Goal: Task Accomplishment & Management: Manage account settings

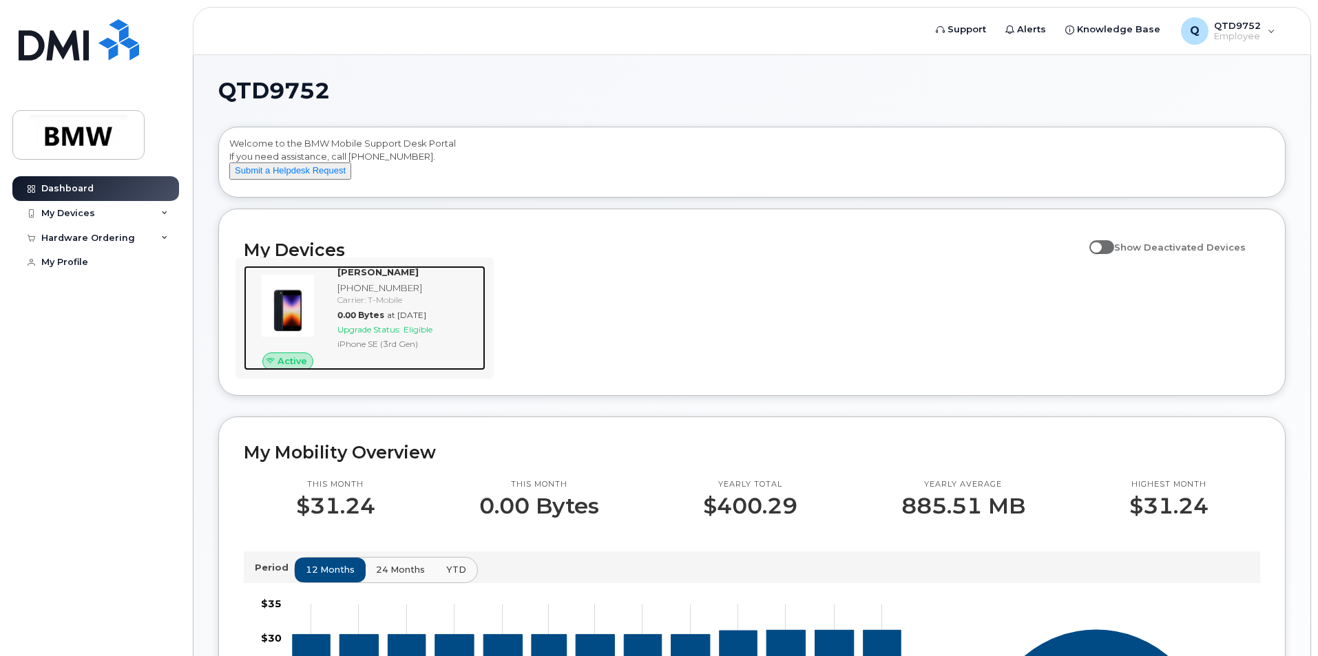
click at [457, 363] on div "Ramon Mendez 864-562-1268 Carrier: T-Mobile 0.00 Bytes at Sep 01, 2025 Upgrade …" at bounding box center [409, 318] width 154 height 105
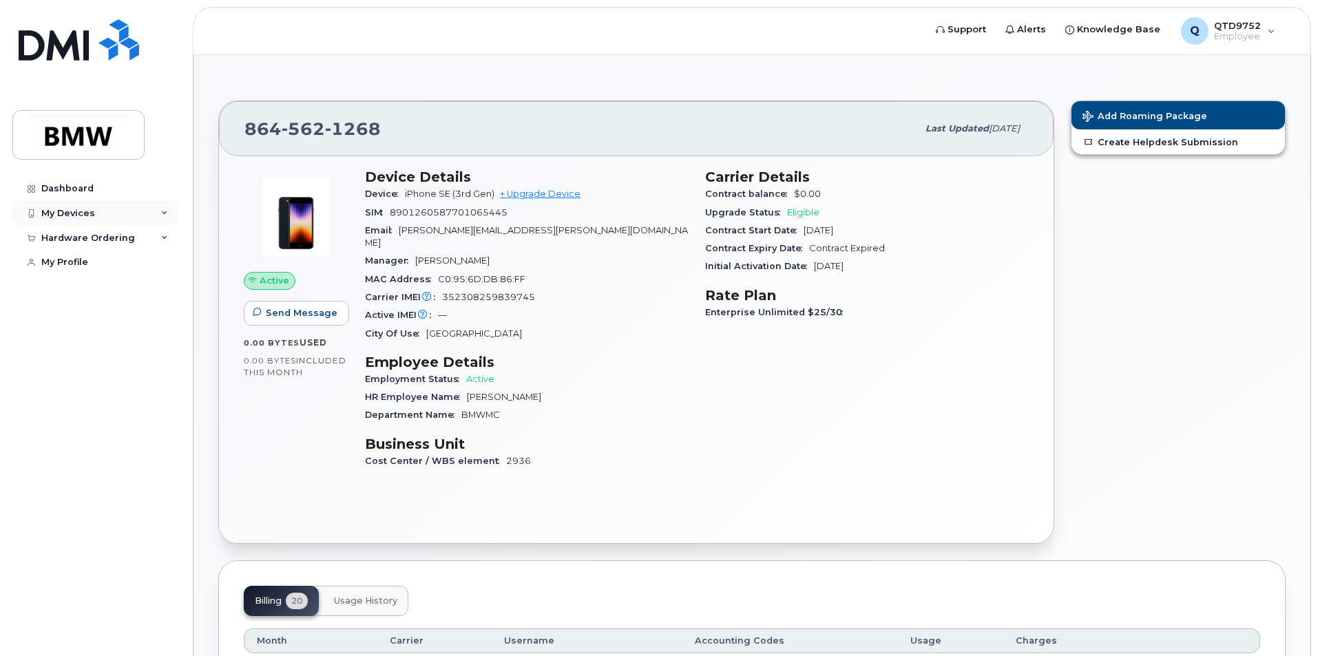
click at [156, 211] on div "My Devices" at bounding box center [95, 213] width 167 height 25
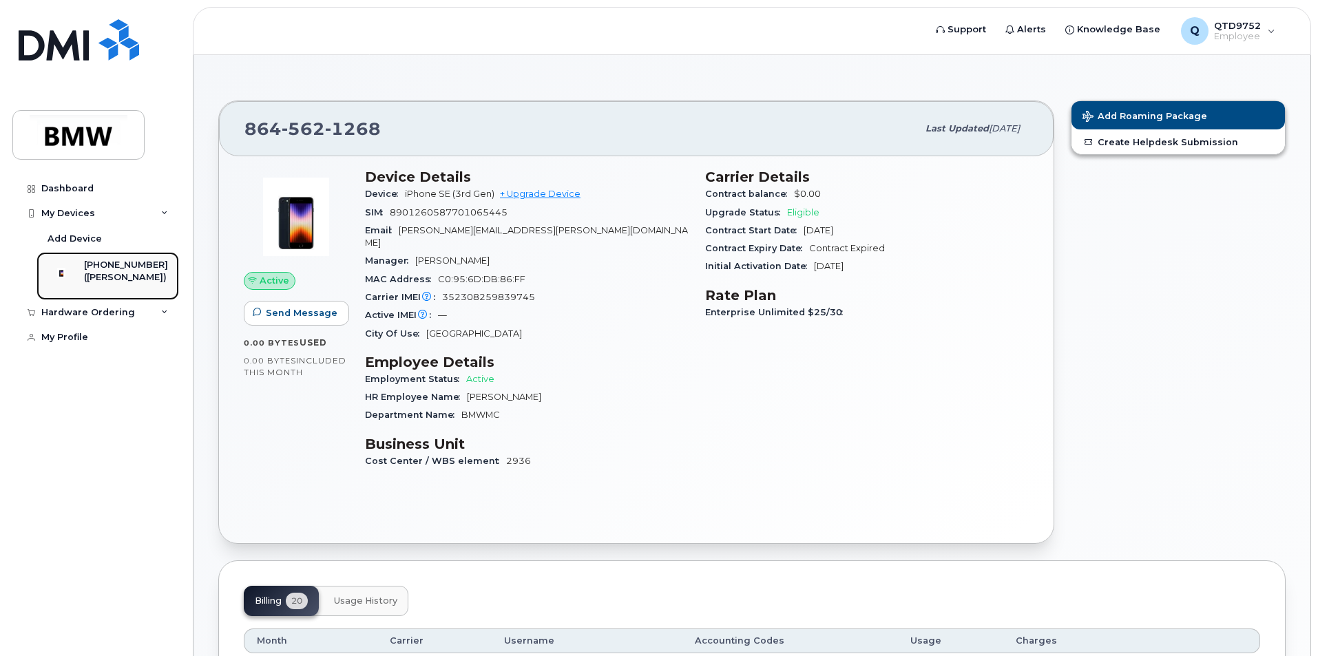
click at [131, 277] on div "([PERSON_NAME])" at bounding box center [126, 277] width 84 height 12
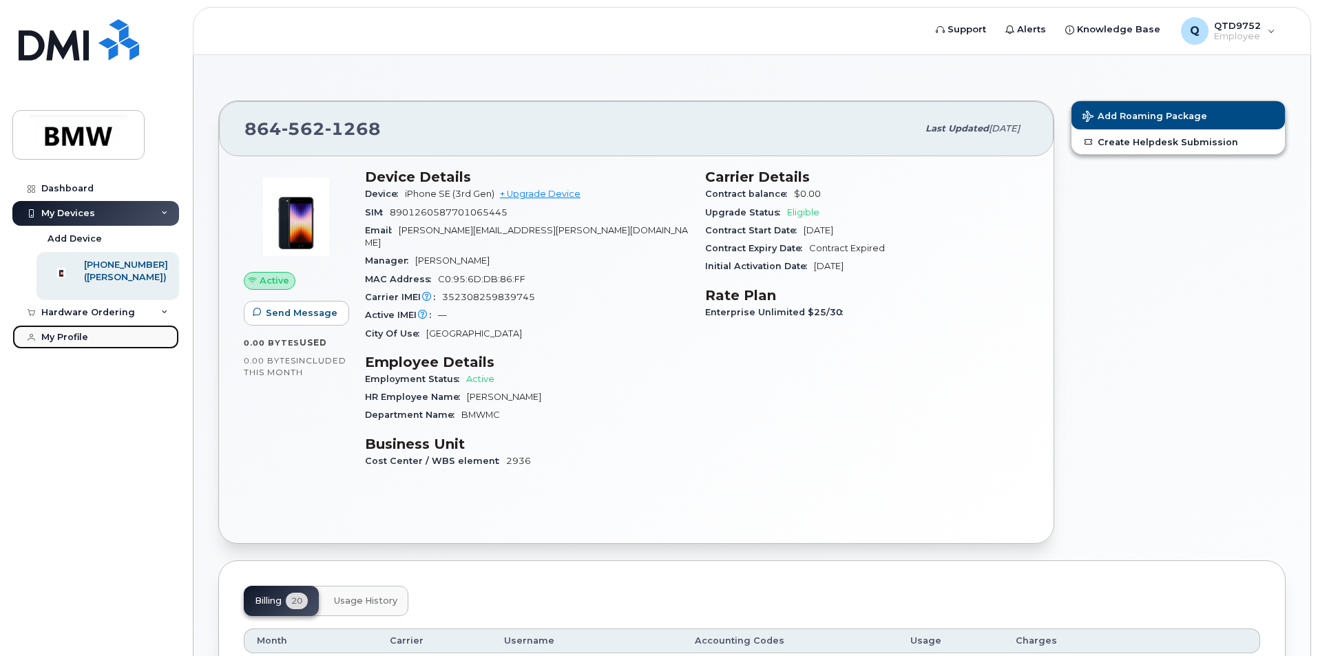
click at [85, 343] on div "My Profile" at bounding box center [64, 337] width 47 height 11
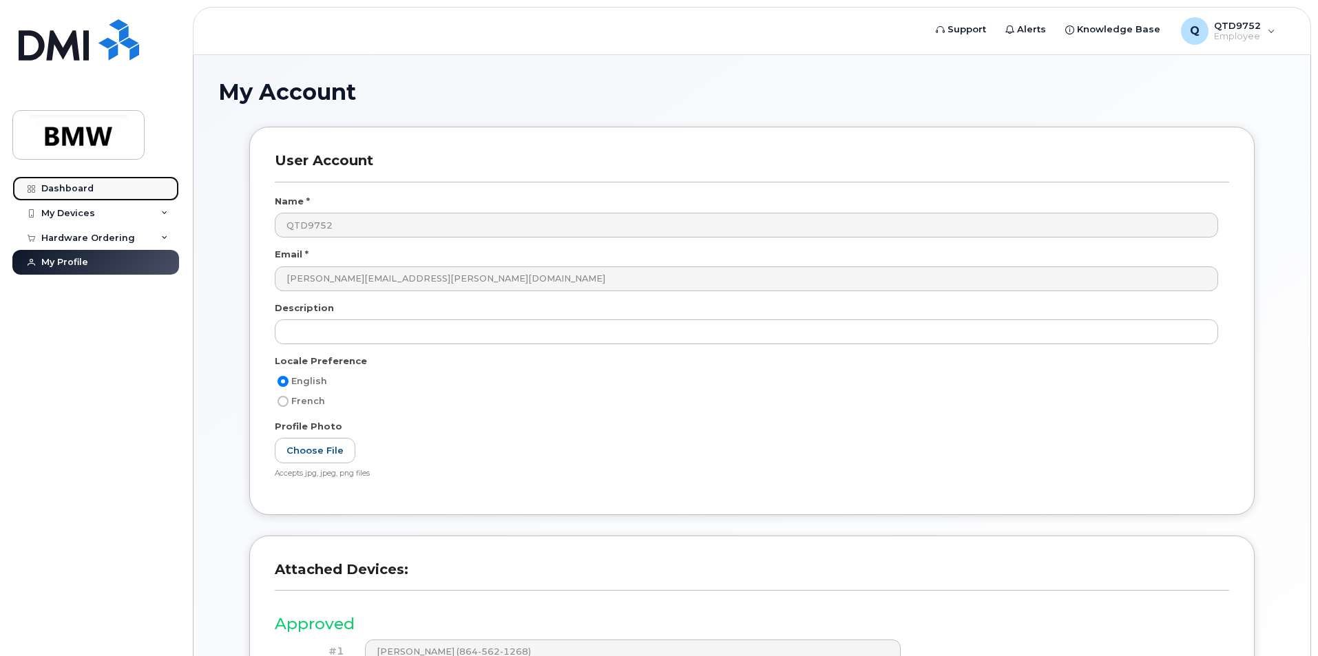
click at [57, 189] on div "Dashboard" at bounding box center [67, 188] width 52 height 11
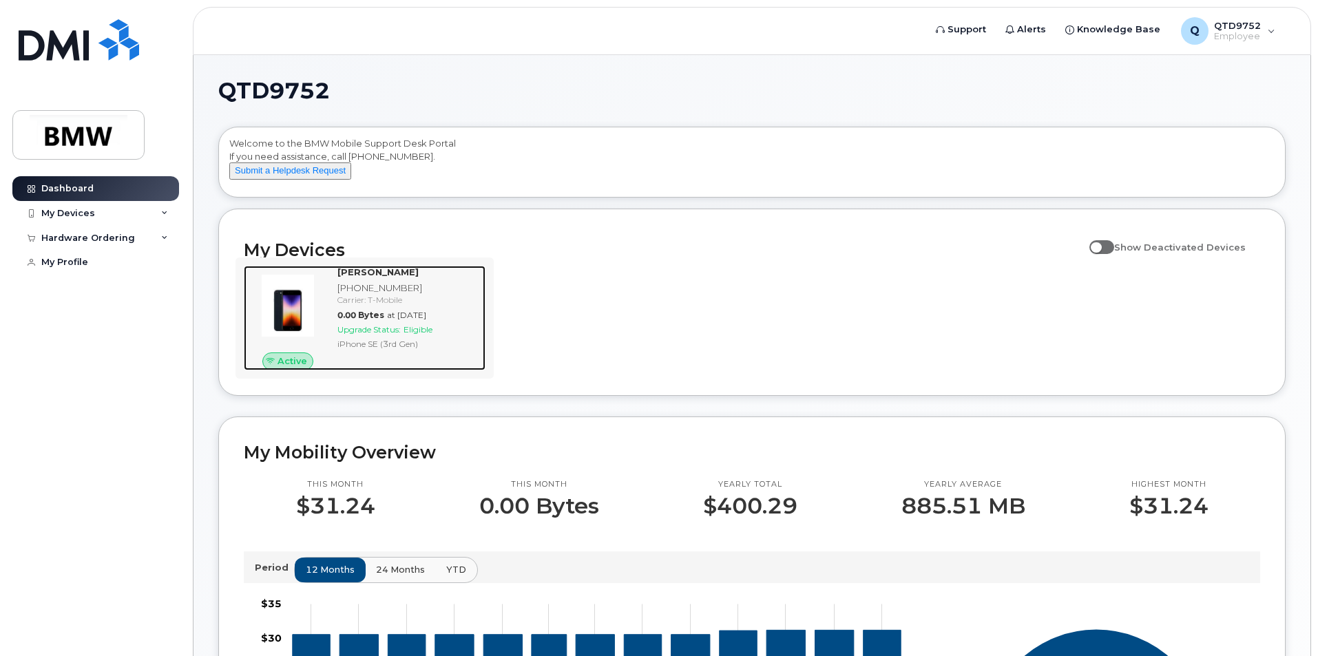
click at [377, 320] on span "0.00 Bytes" at bounding box center [360, 315] width 47 height 10
